Goal: Task Accomplishment & Management: Use online tool/utility

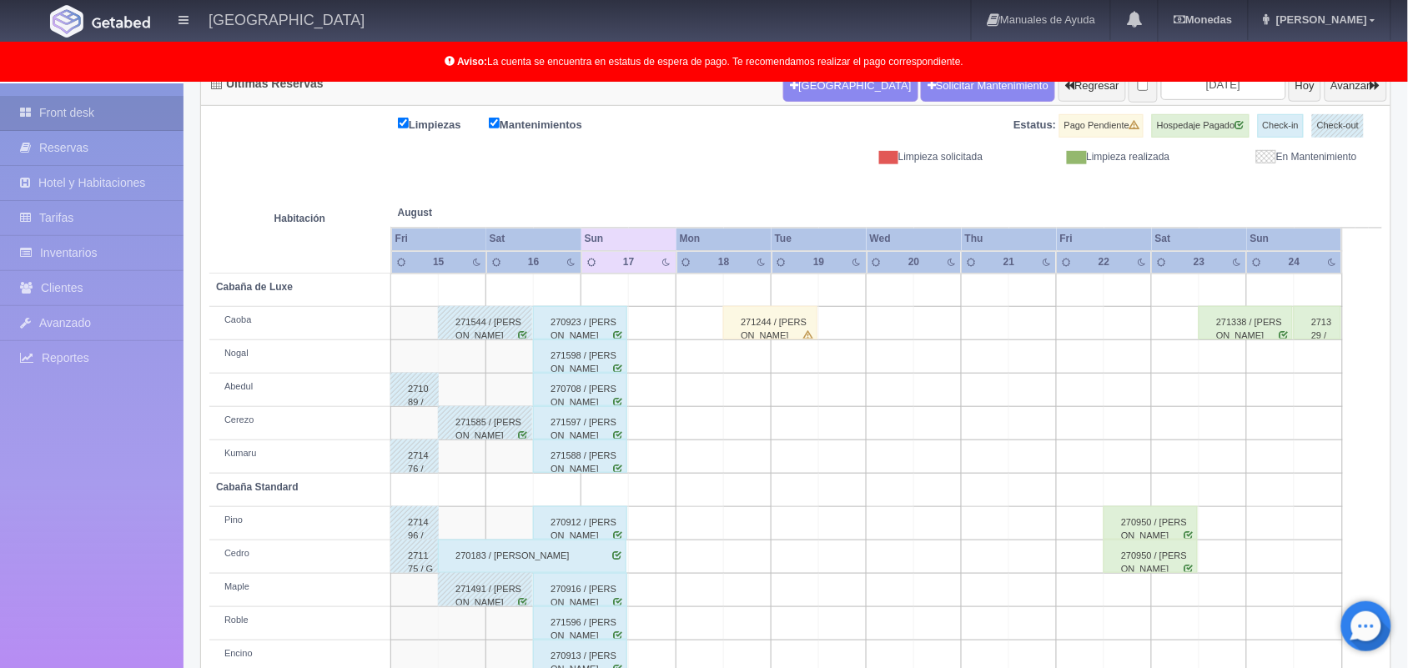
scroll to position [148, 0]
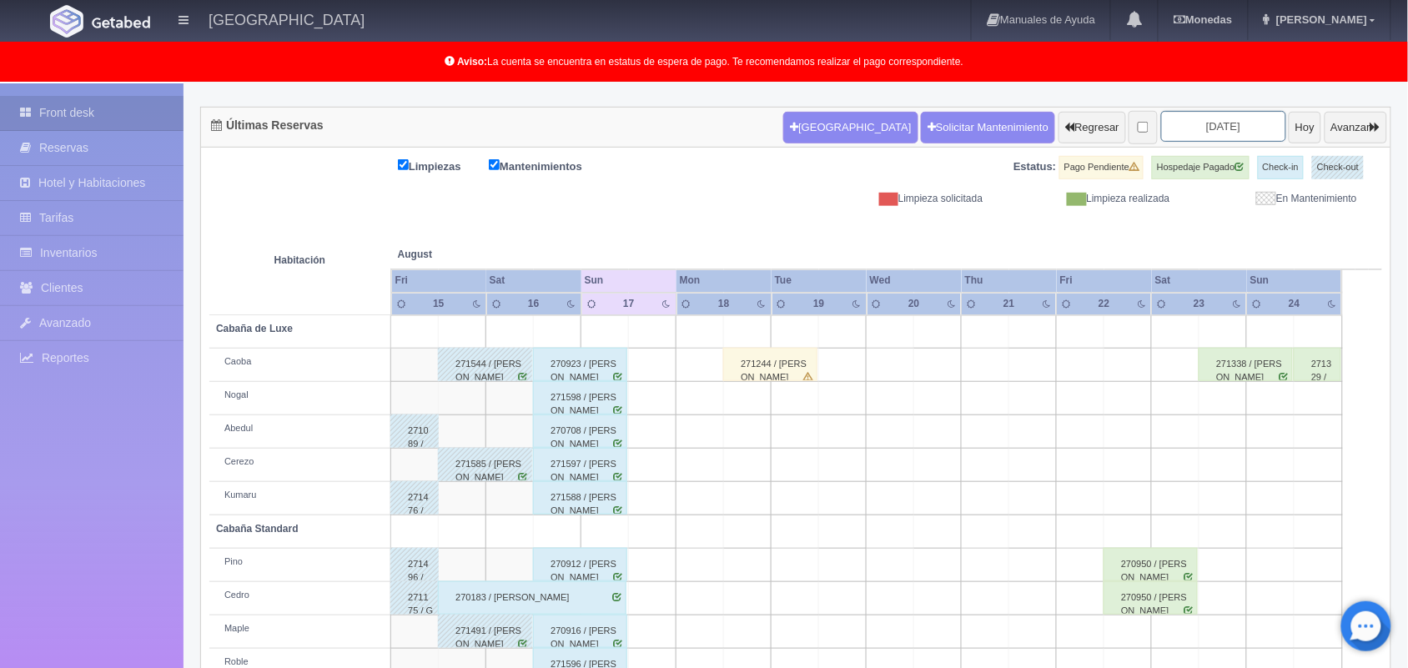
click at [1184, 130] on input "2025-08-17" at bounding box center [1223, 126] width 125 height 31
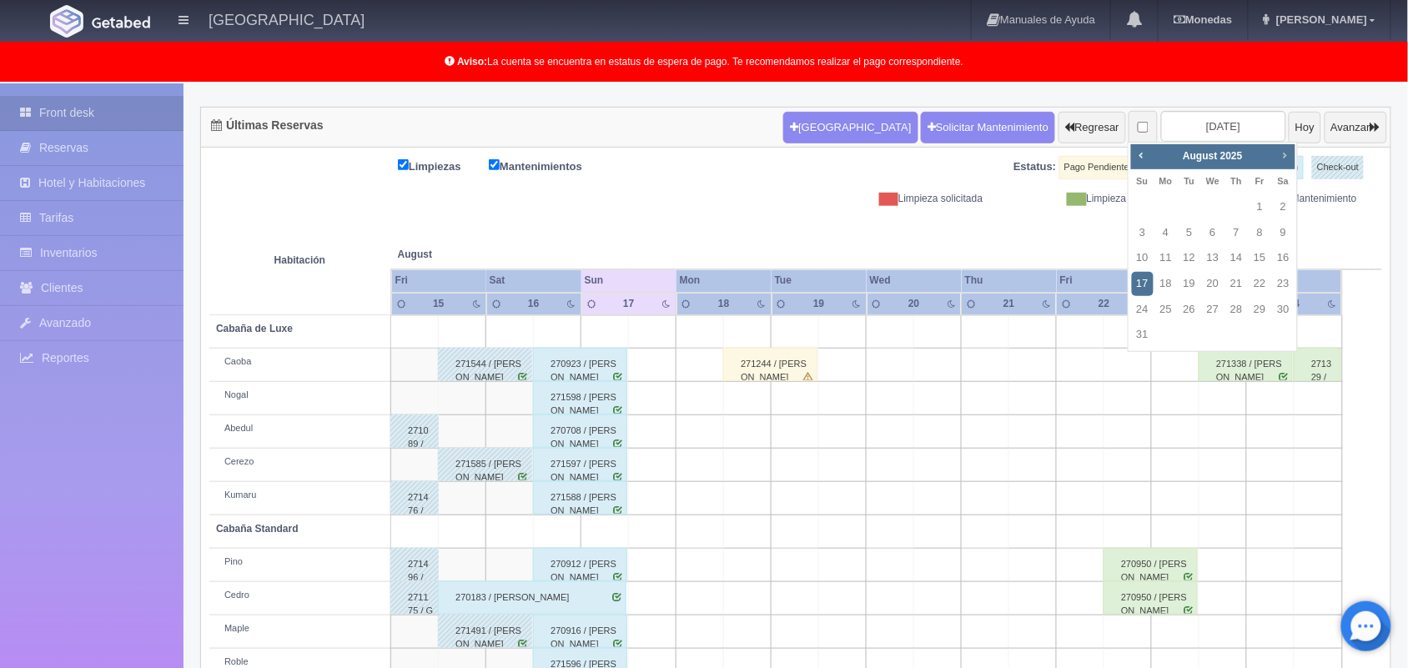
click at [1285, 156] on span "Next" at bounding box center [1284, 154] width 13 height 13
click at [1257, 228] on link "12" at bounding box center [1260, 233] width 22 height 24
type input "[DATE]"
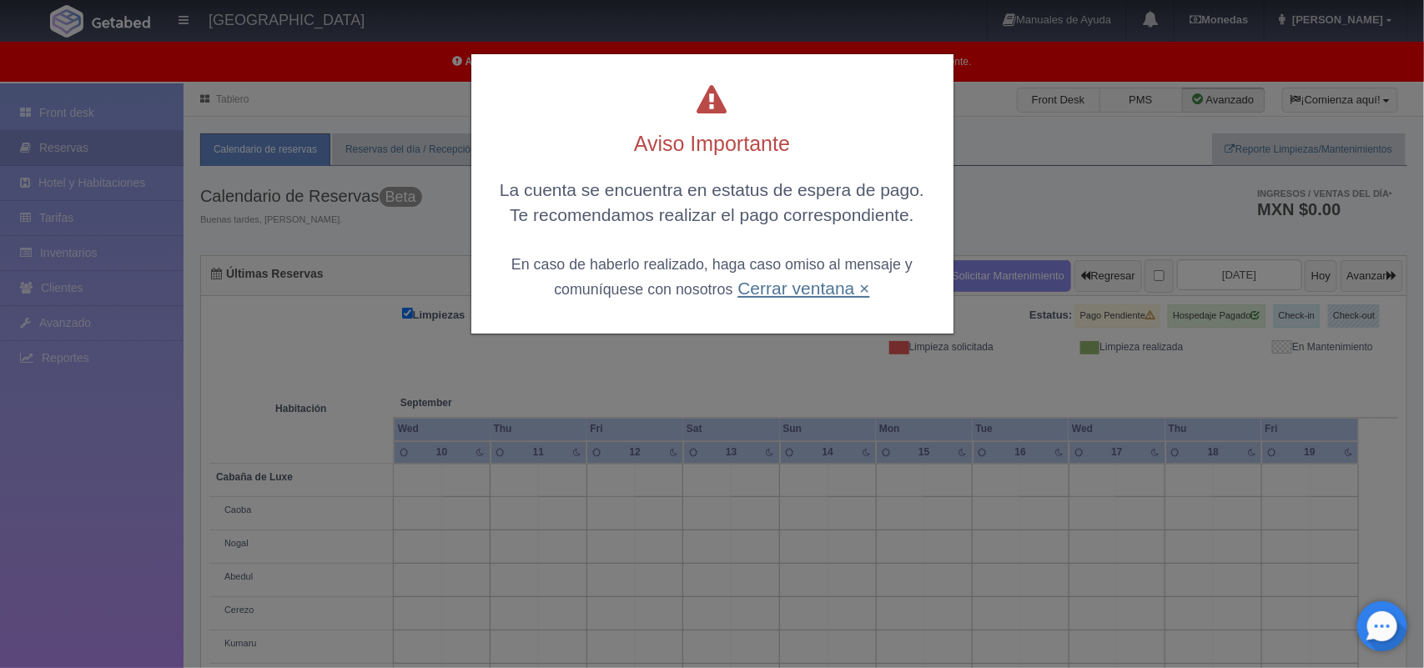
click at [793, 286] on link "Cerrar ventana ×" at bounding box center [803, 288] width 132 height 19
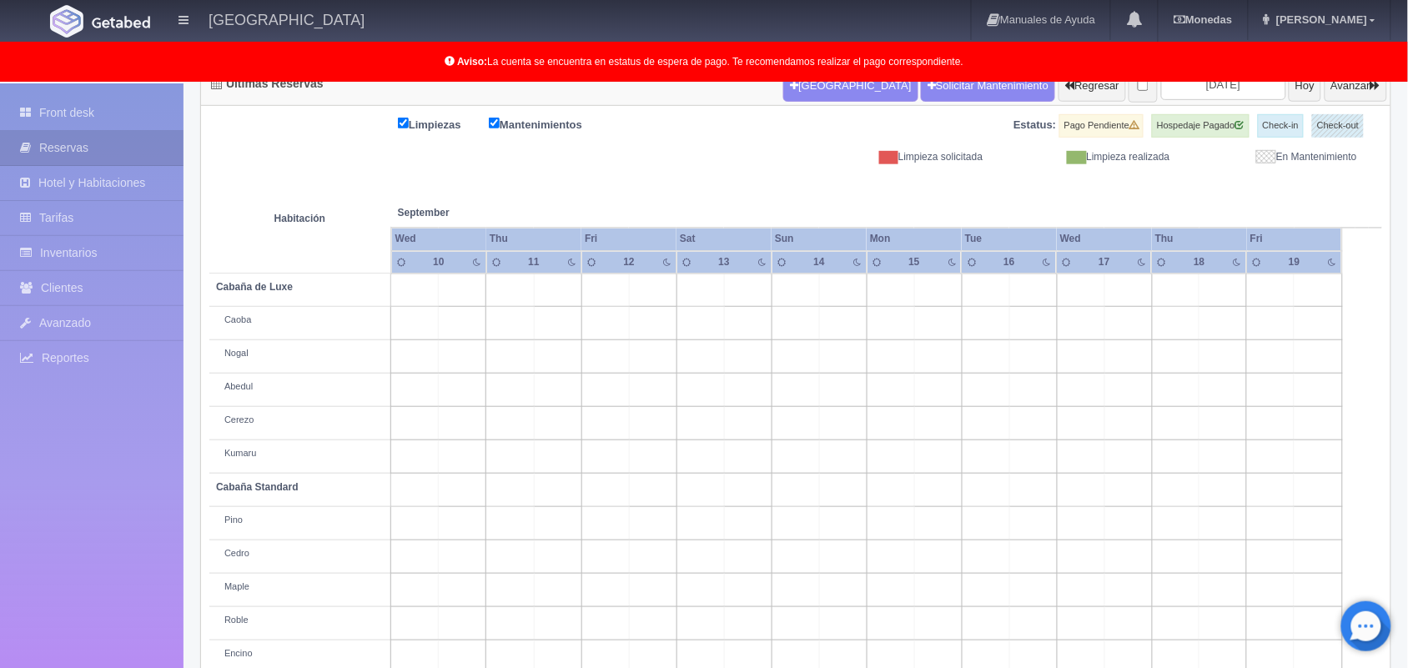
scroll to position [148, 0]
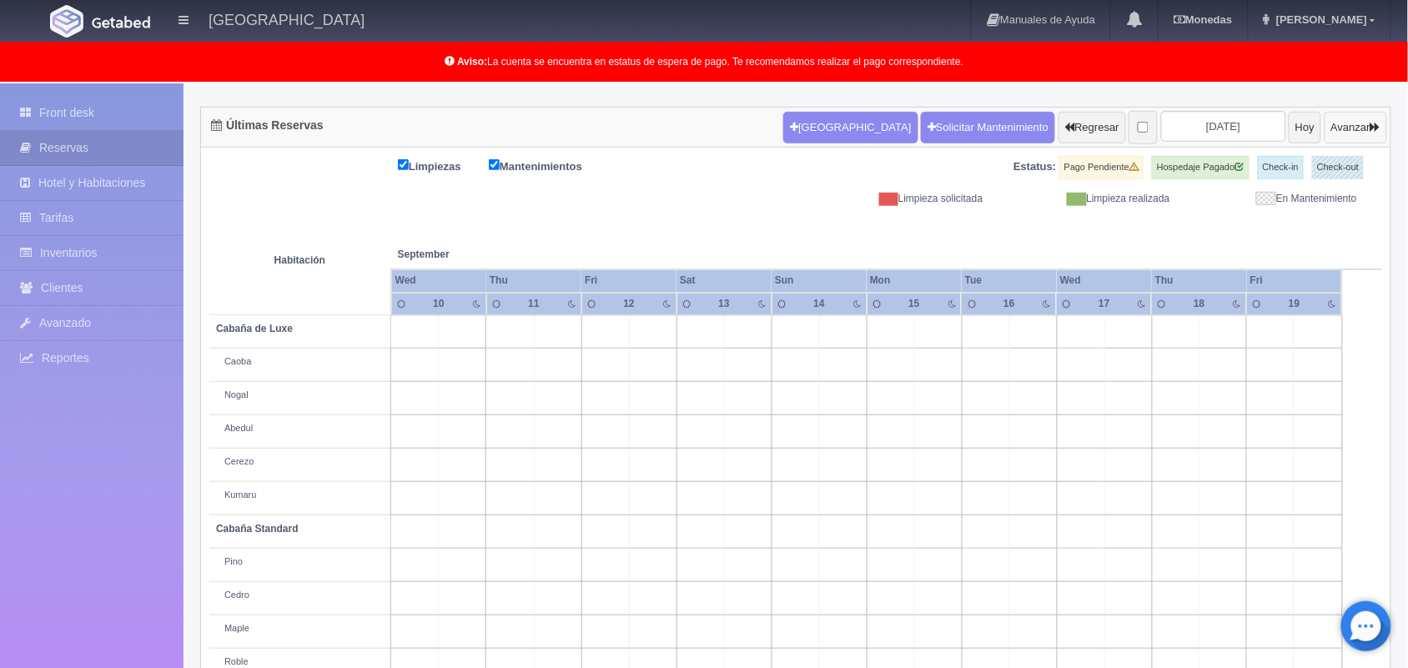
click at [1340, 134] on button "Avanzar" at bounding box center [1355, 128] width 63 height 32
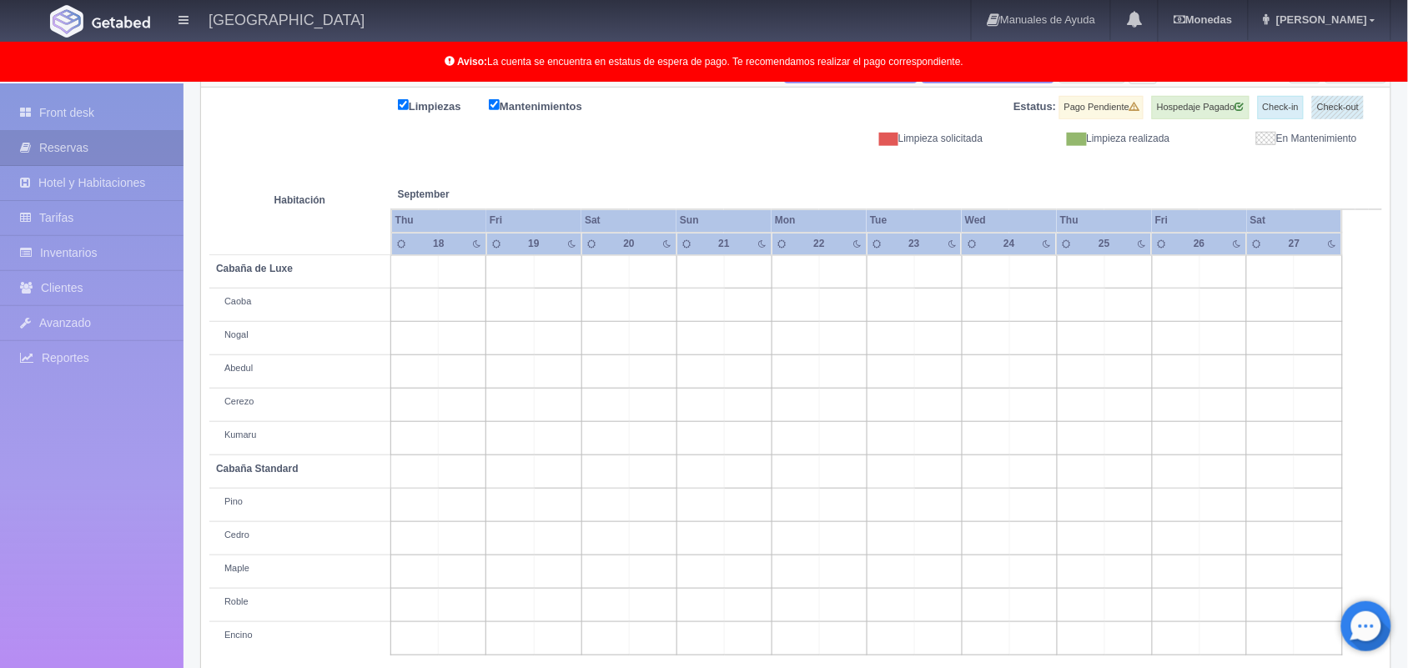
scroll to position [232, 0]
